Goal: Task Accomplishment & Management: Manage account settings

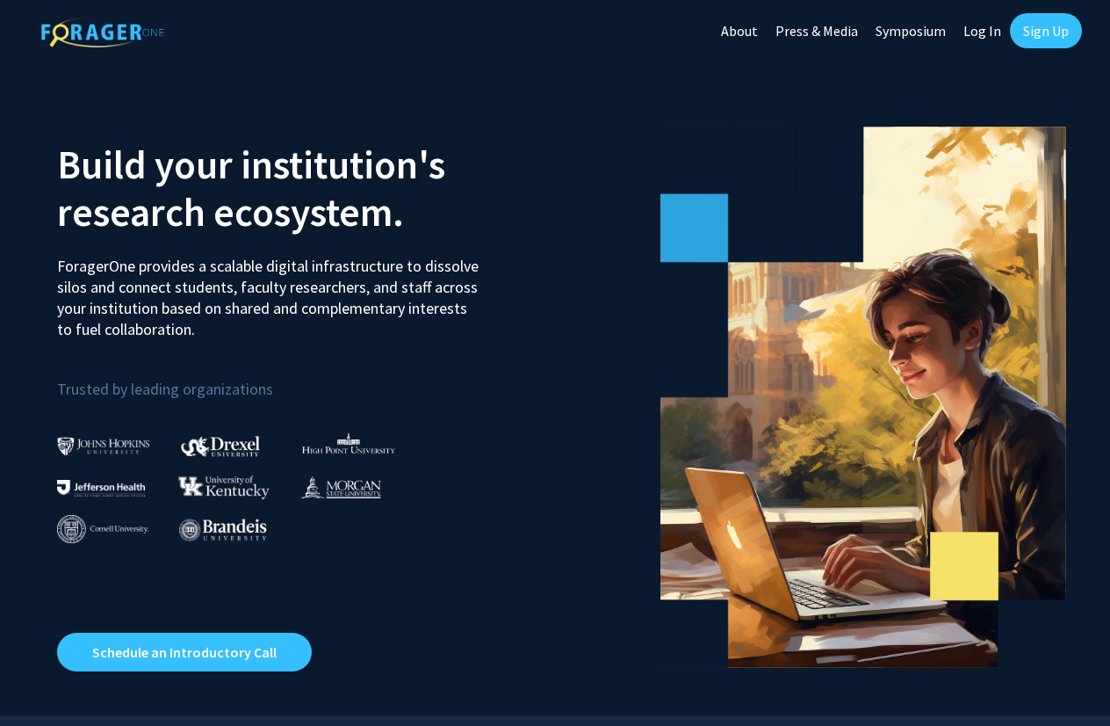
click at [987, 31] on link "Log In" at bounding box center [982, 30] width 55 height 61
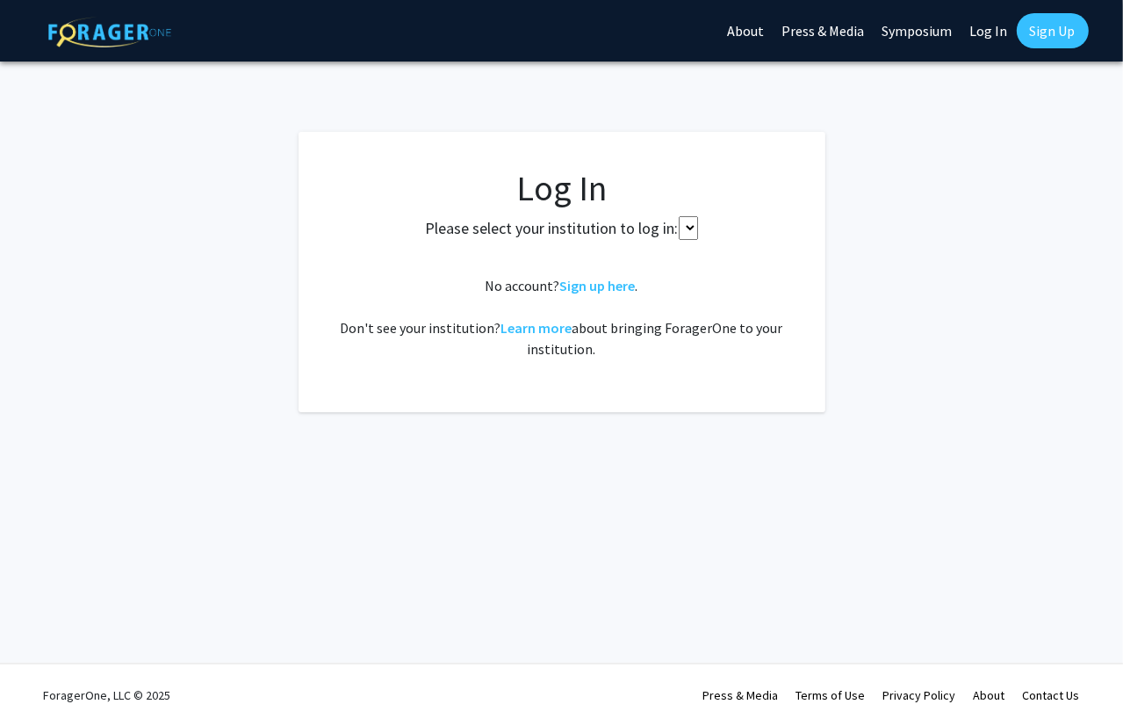
select select
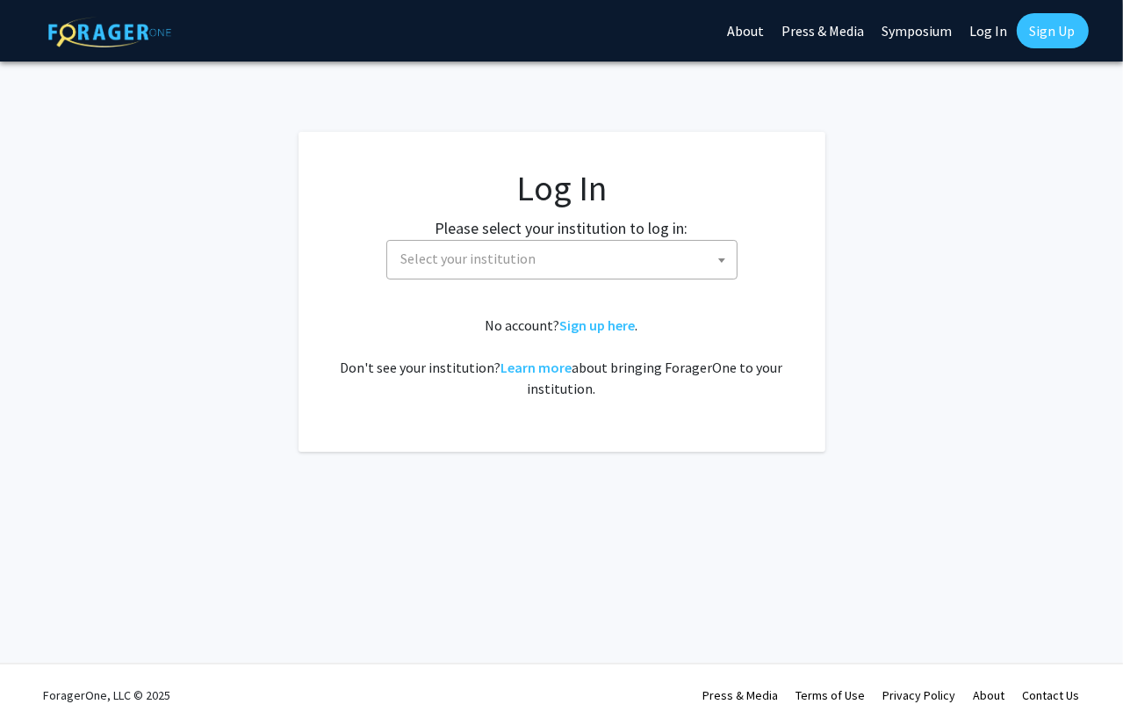
click at [543, 264] on span "Select your institution" at bounding box center [565, 259] width 343 height 36
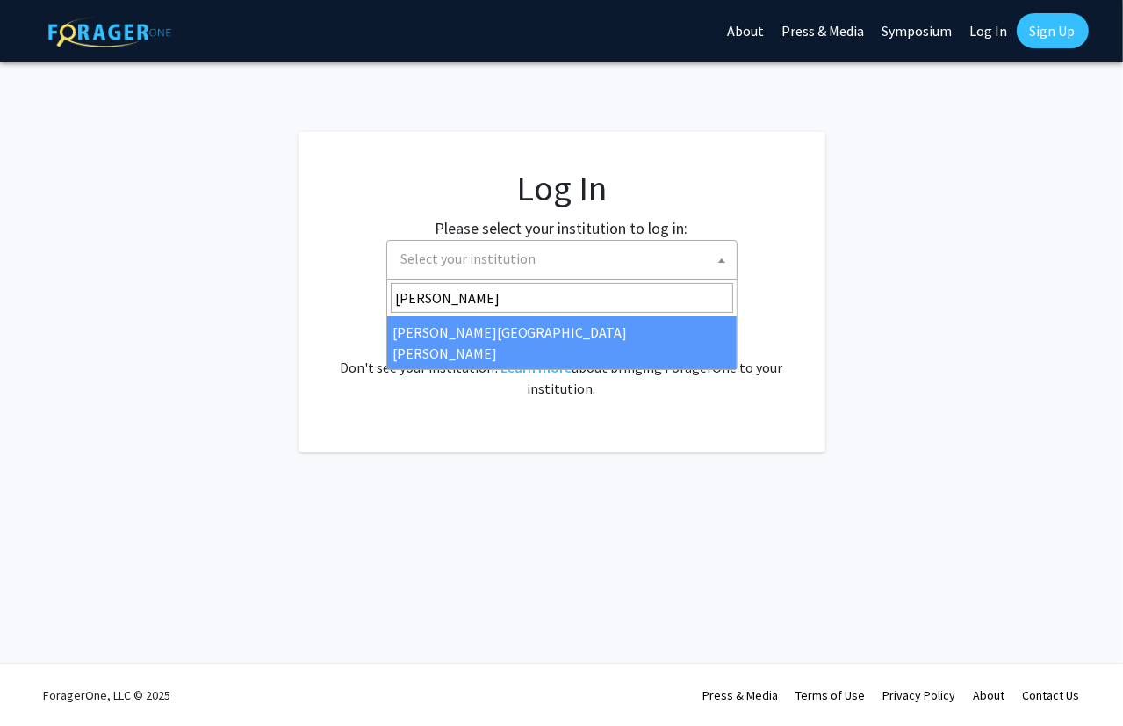
type input "john"
select select "1"
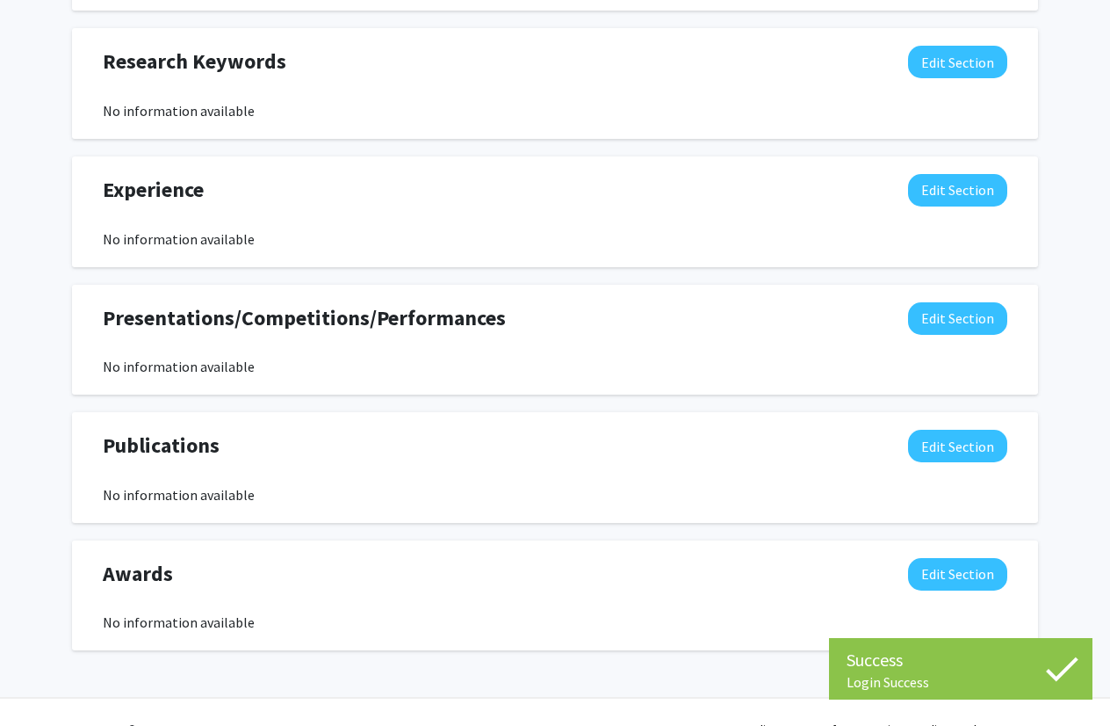
scroll to position [978, 0]
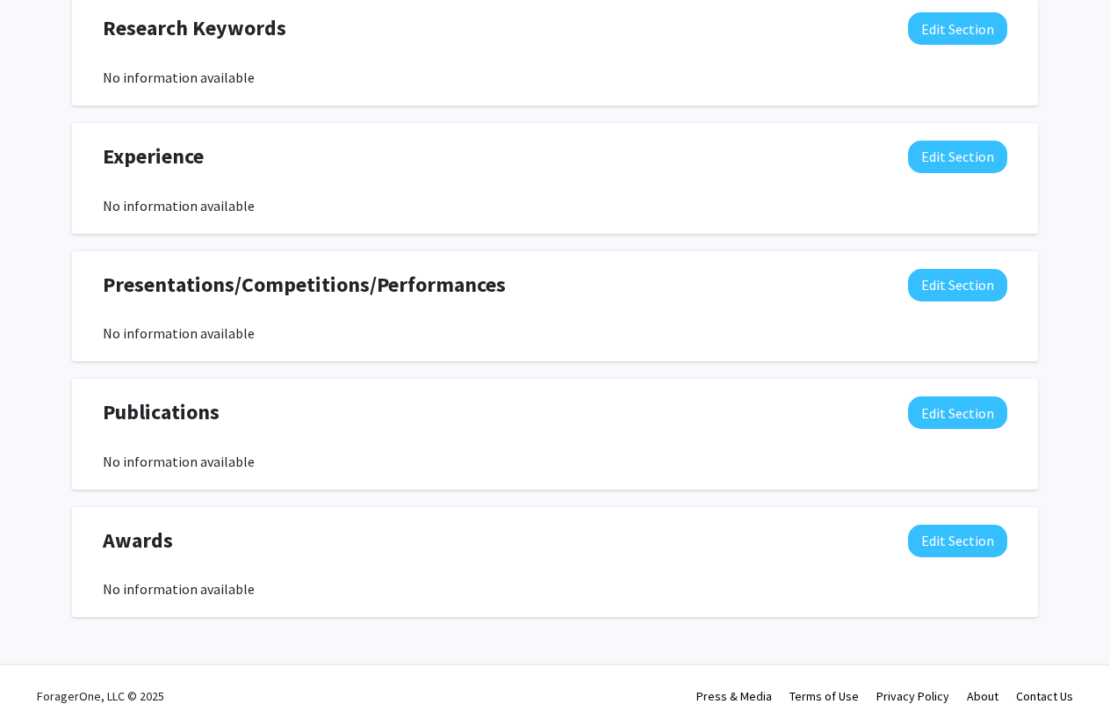
click at [945, 304] on div "Presentations/Competitions/Performances Edit Section" at bounding box center [555, 289] width 931 height 40
click at [950, 300] on div "Presentations/Competitions/Performances Edit Section" at bounding box center [555, 289] width 931 height 40
click at [949, 289] on button "Edit Section" at bounding box center [957, 285] width 99 height 32
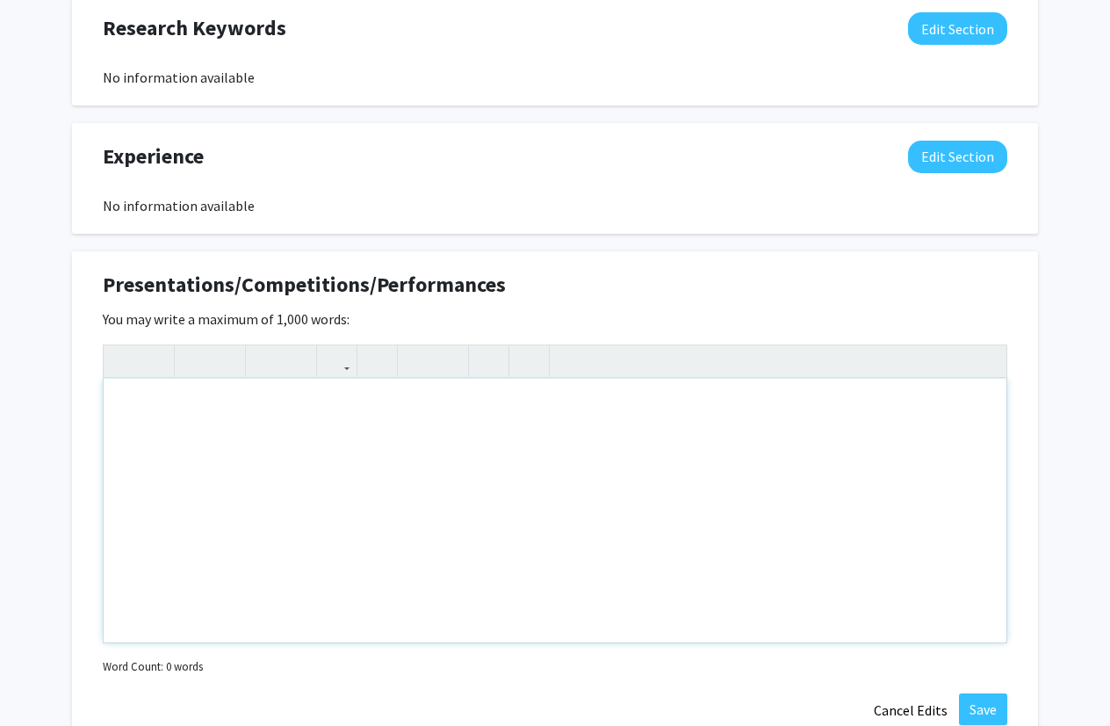
click at [492, 405] on div "Note to users with screen readers: Please deactivate our accessibility plugin f…" at bounding box center [555, 511] width 903 height 264
click at [580, 251] on div "Presentations/Competitions/Performances Edit Section You may write a maximum of…" at bounding box center [555, 498] width 966 height 494
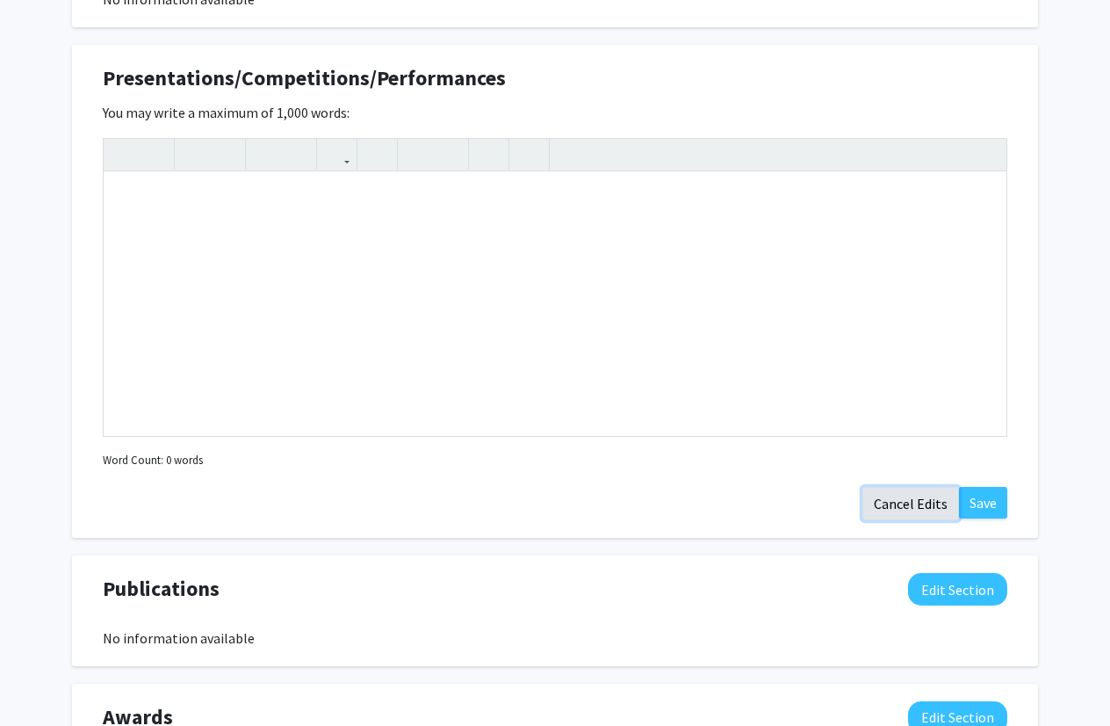
click at [928, 505] on button "Cancel Edits" at bounding box center [911, 503] width 97 height 33
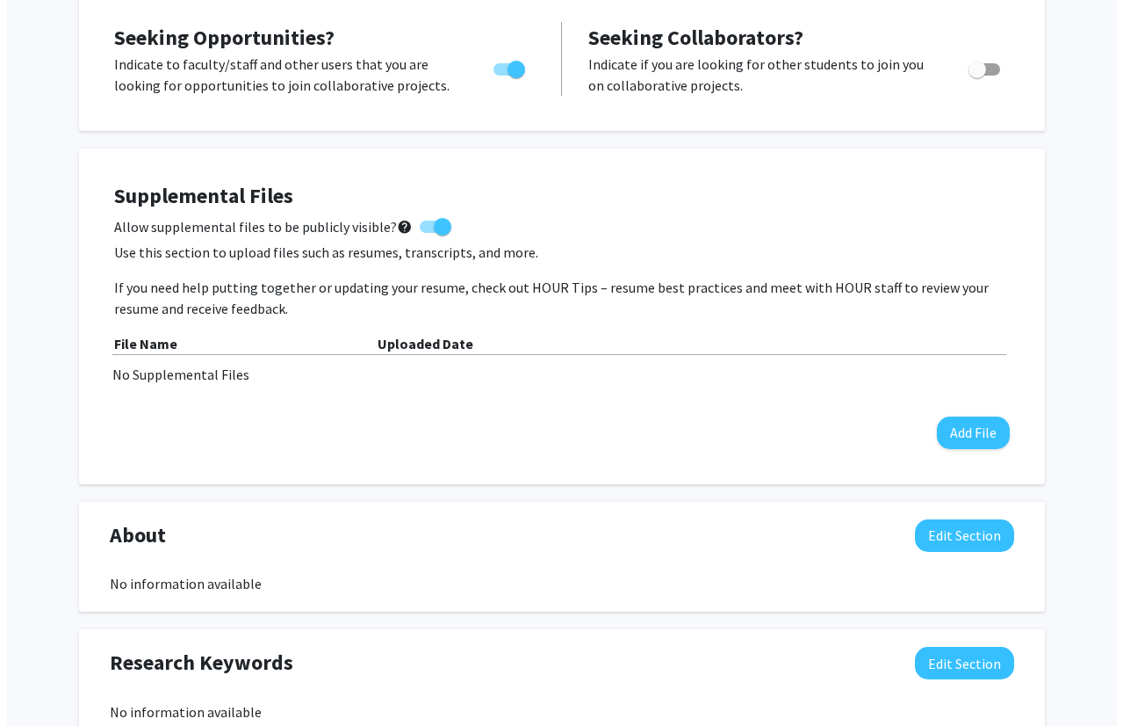
scroll to position [342, 0]
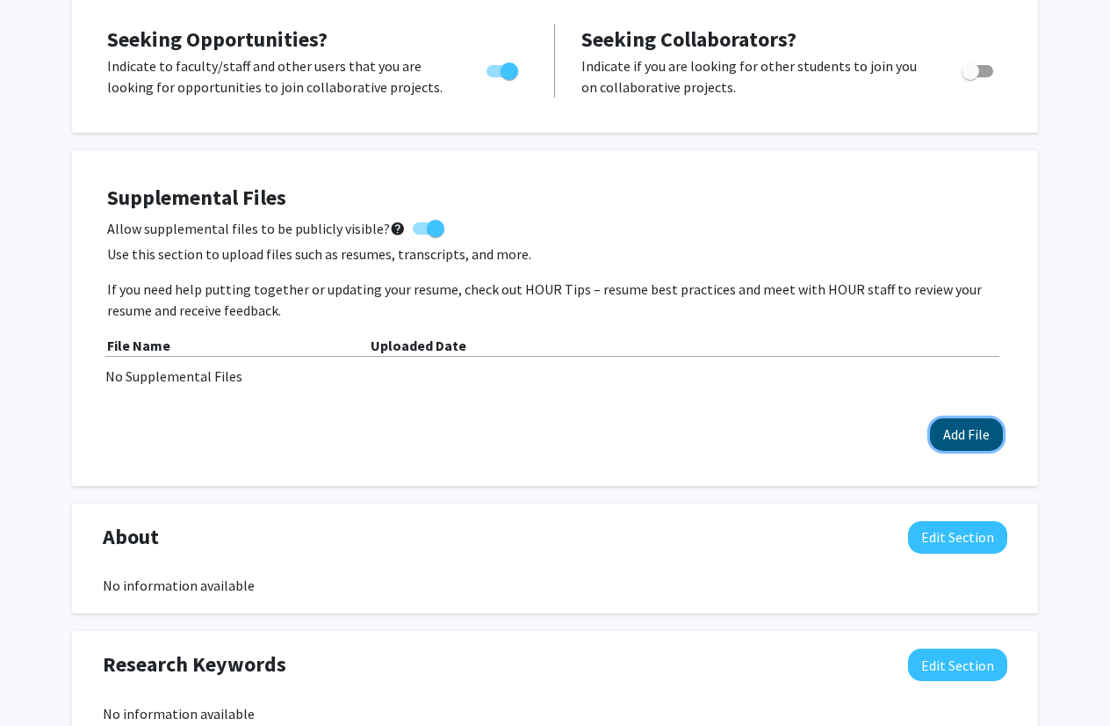
click at [955, 445] on button "Add File" at bounding box center [966, 434] width 73 height 32
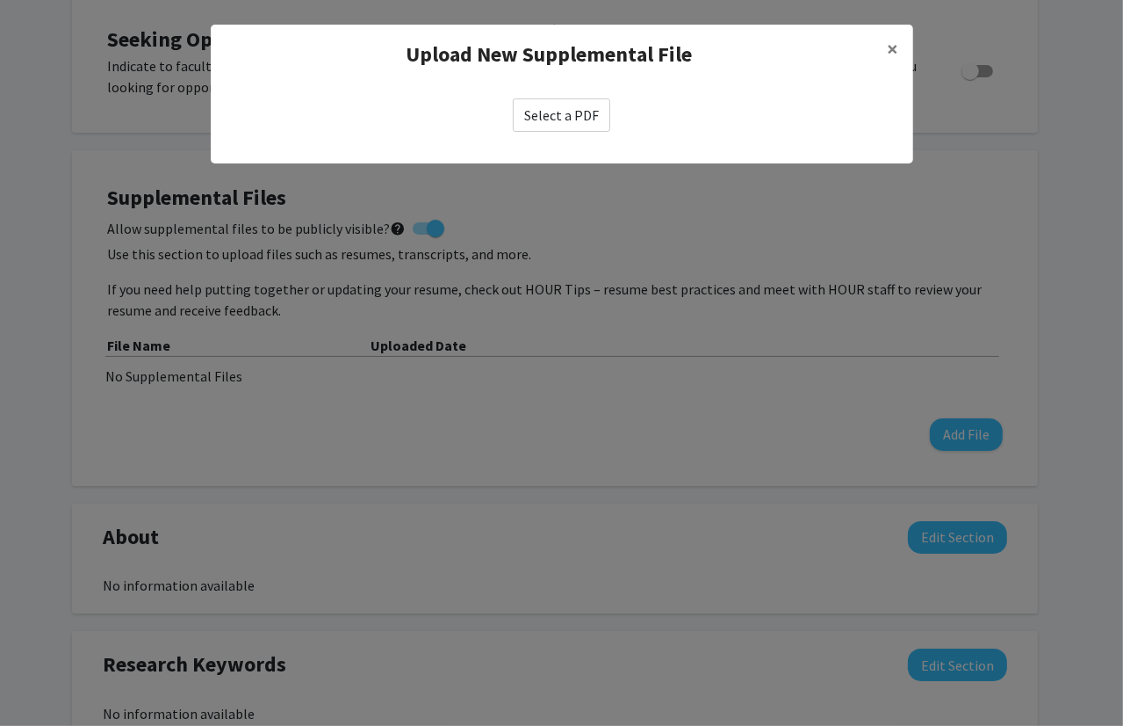
click at [564, 105] on label "Select a PDF" at bounding box center [561, 114] width 97 height 33
click at [0, 0] on input "Select a PDF" at bounding box center [0, 0] width 0 height 0
